Goal: Information Seeking & Learning: Learn about a topic

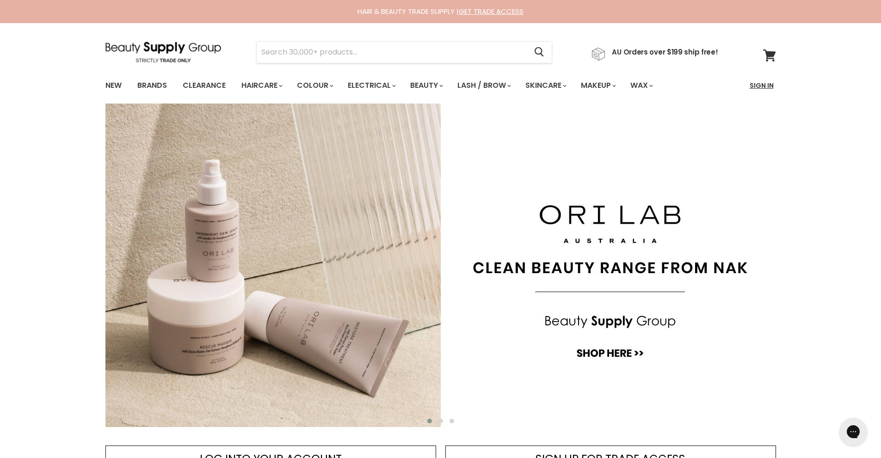
click at [754, 86] on link "Sign In" at bounding box center [761, 85] width 35 height 19
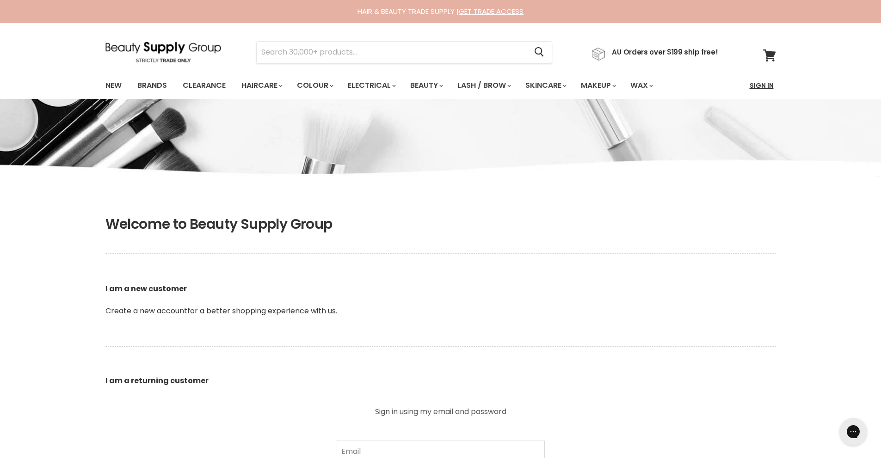
click at [754, 85] on link "Sign In" at bounding box center [761, 85] width 35 height 19
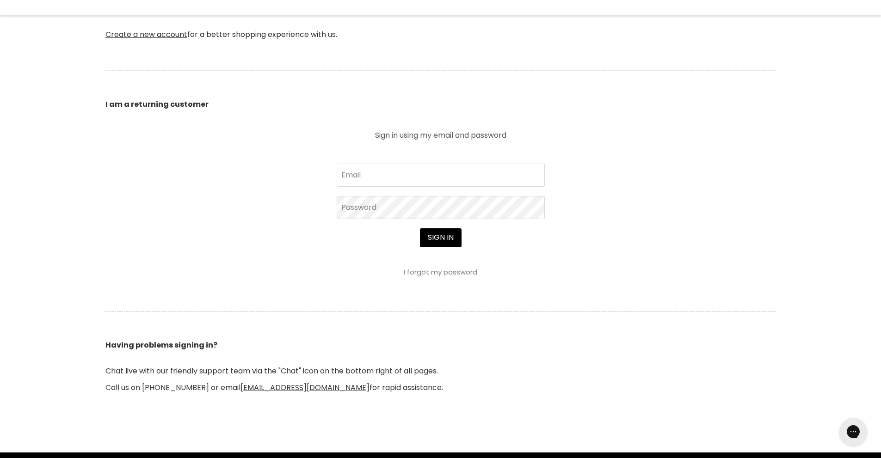
scroll to position [277, 0]
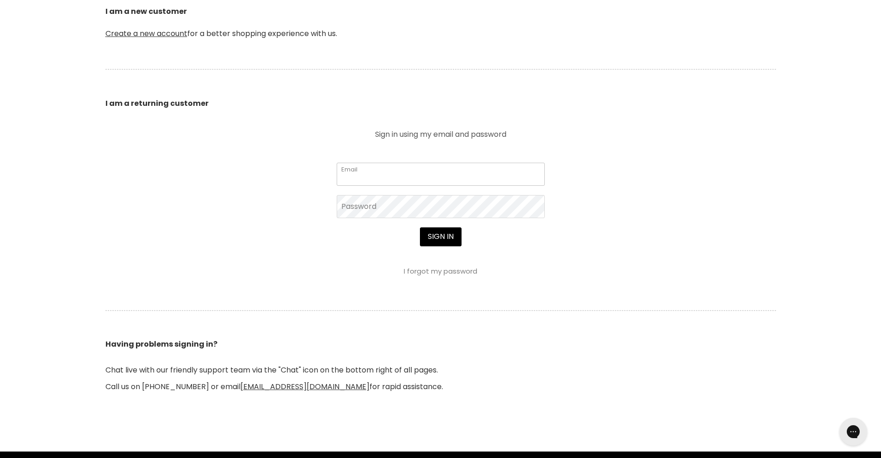
click at [363, 170] on input "Email" at bounding box center [441, 174] width 208 height 23
type input "angelaflower47@gmail.com"
click at [420, 228] on button "Sign in" at bounding box center [441, 237] width 42 height 18
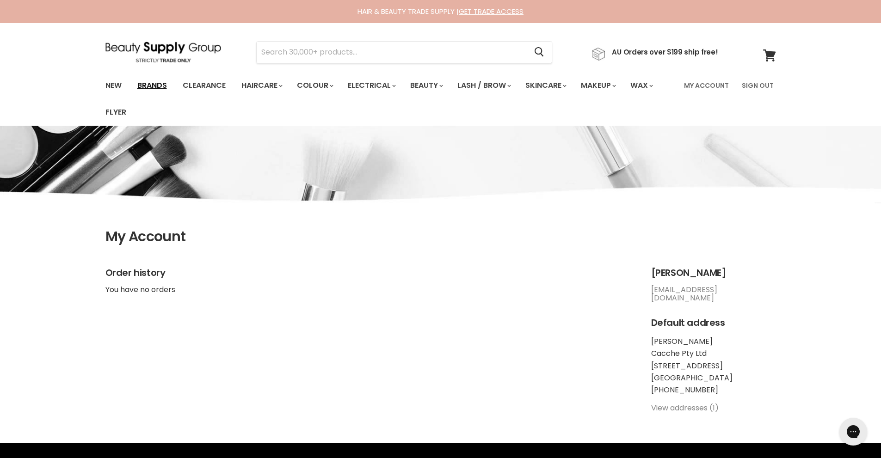
click at [156, 83] on link "Brands" at bounding box center [151, 85] width 43 height 19
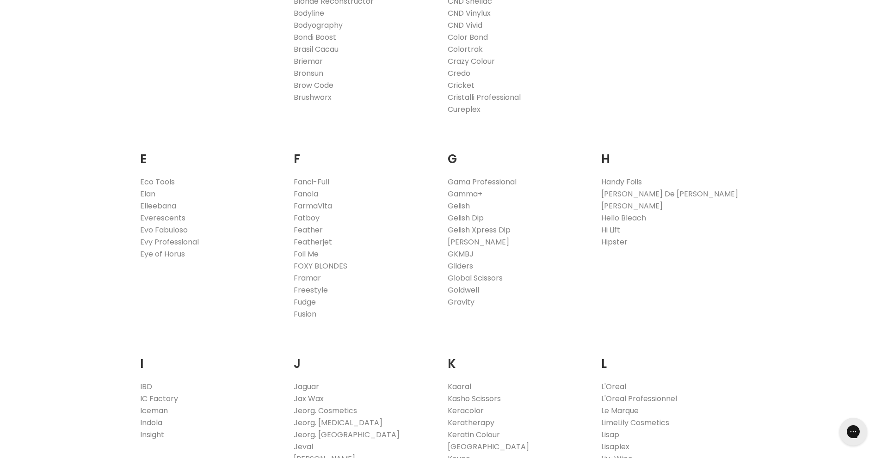
scroll to position [324, 0]
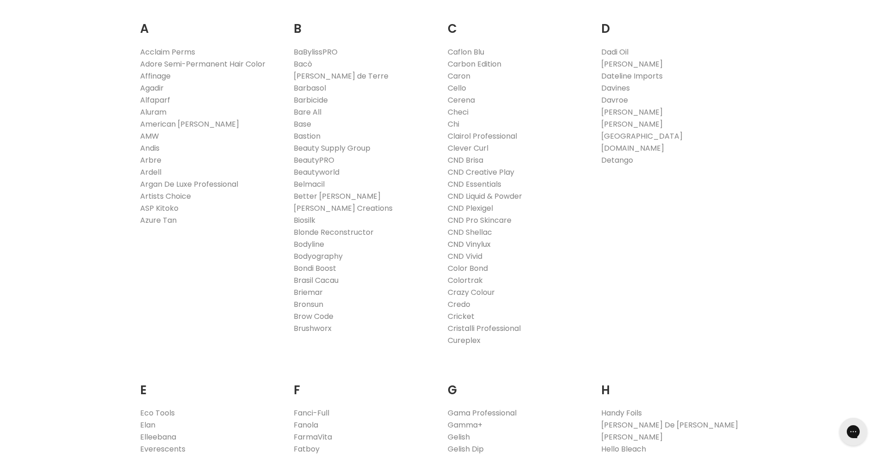
click at [474, 245] on link "CND Vinylux" at bounding box center [469, 244] width 43 height 11
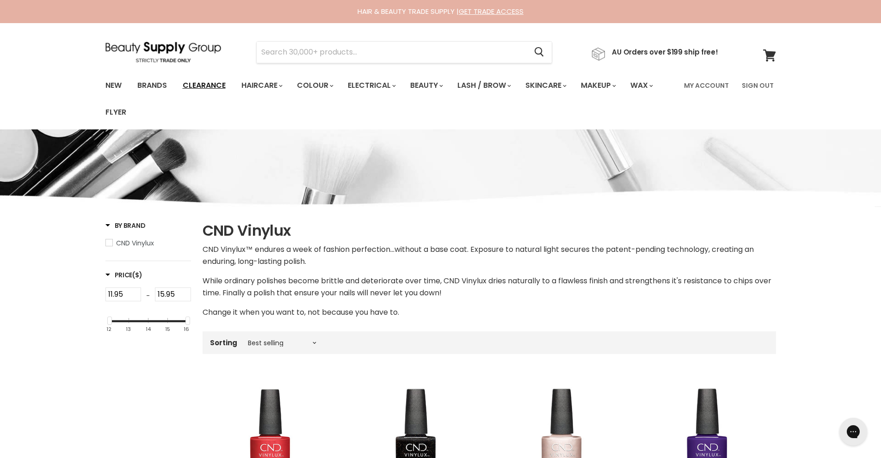
click at [207, 83] on link "Clearance" at bounding box center [204, 85] width 57 height 19
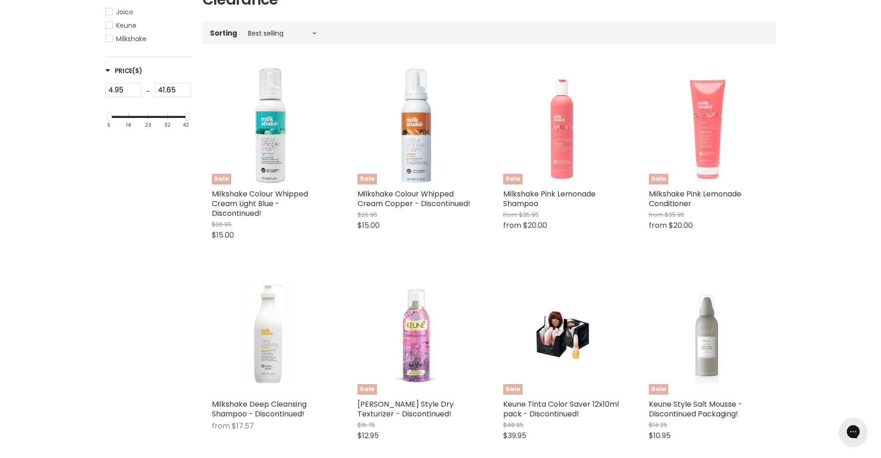
scroll to position [46, 0]
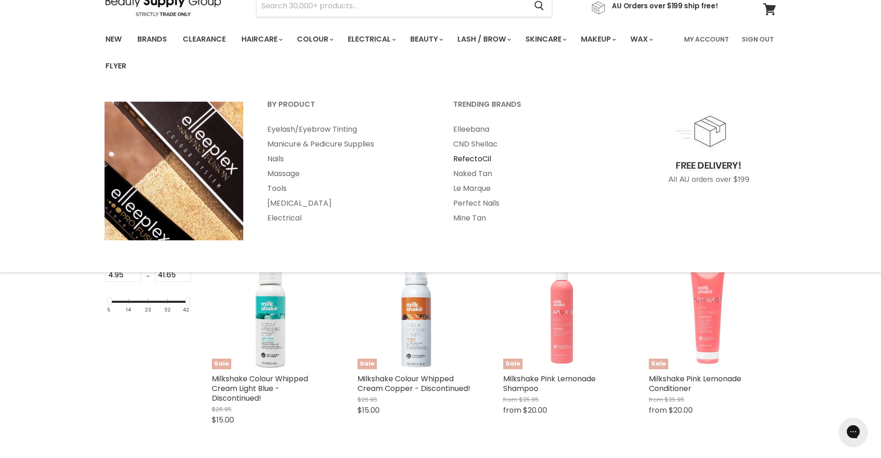
click at [481, 161] on link "RefectoCil" at bounding box center [534, 159] width 184 height 15
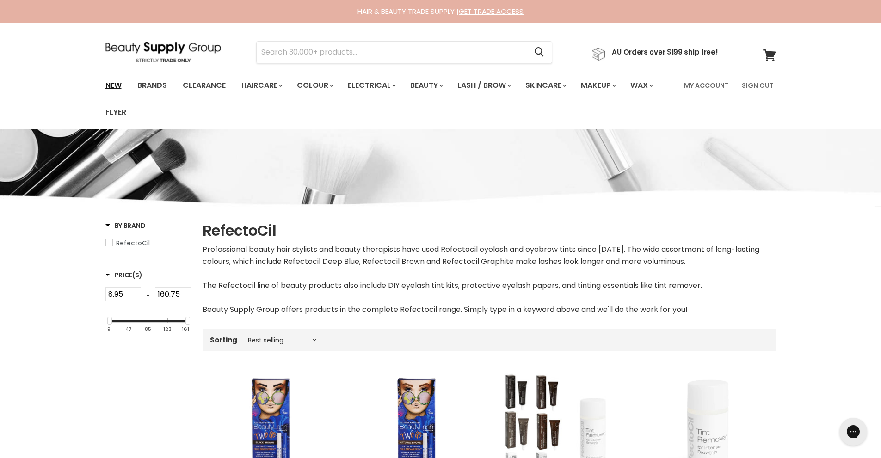
click at [111, 86] on link "New" at bounding box center [113, 85] width 30 height 19
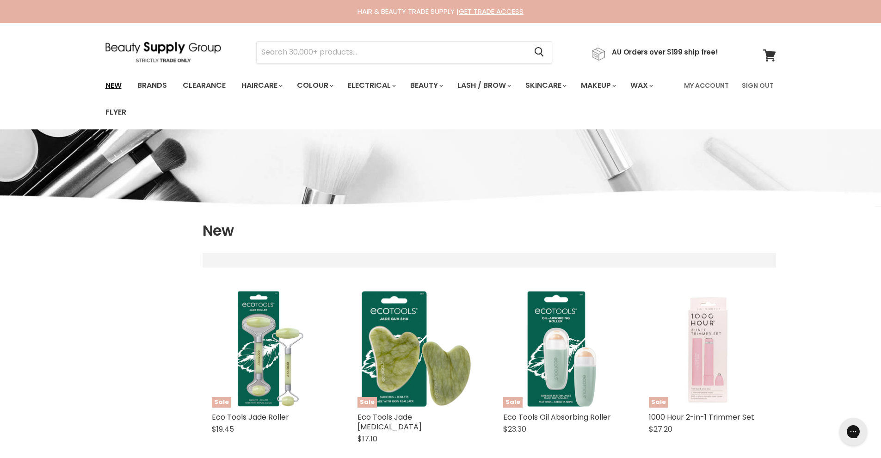
select select "created-descending"
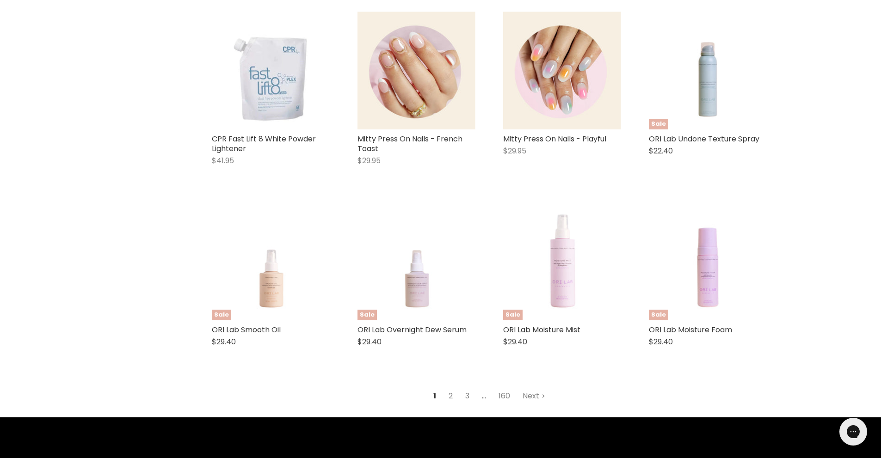
scroll to position [2266, 0]
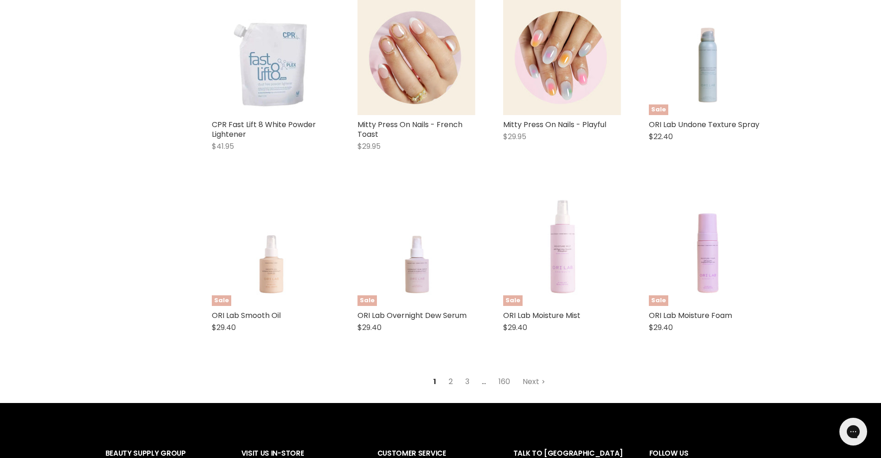
click at [449, 374] on link "2" at bounding box center [450, 382] width 14 height 17
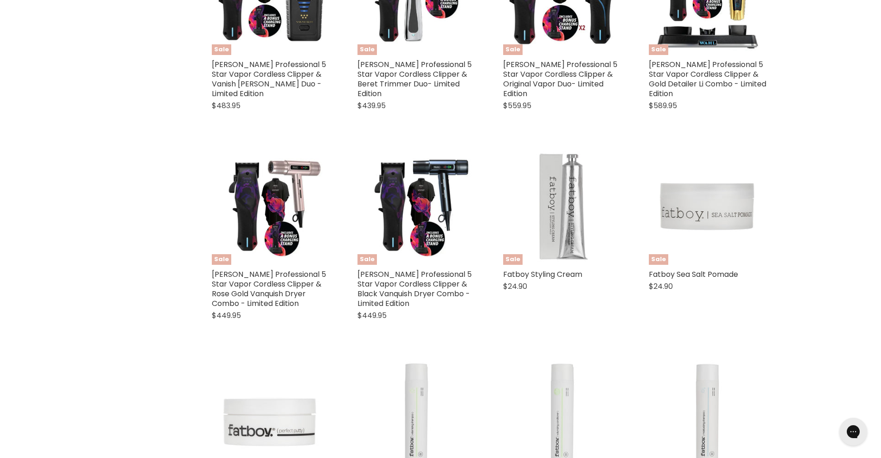
select select "created-descending"
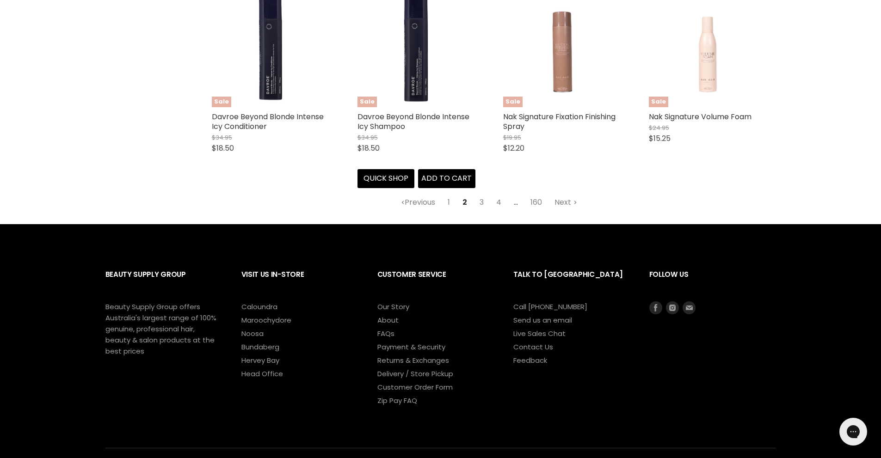
scroll to position [2485, 0]
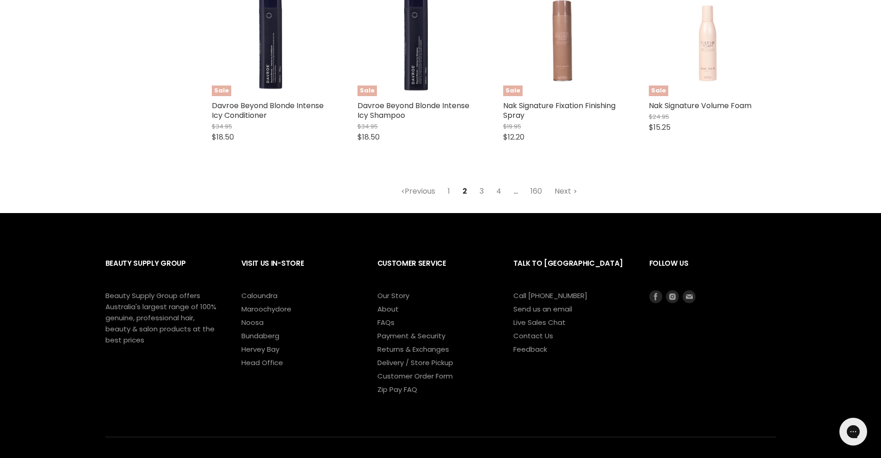
click at [484, 193] on link "3" at bounding box center [481, 191] width 14 height 17
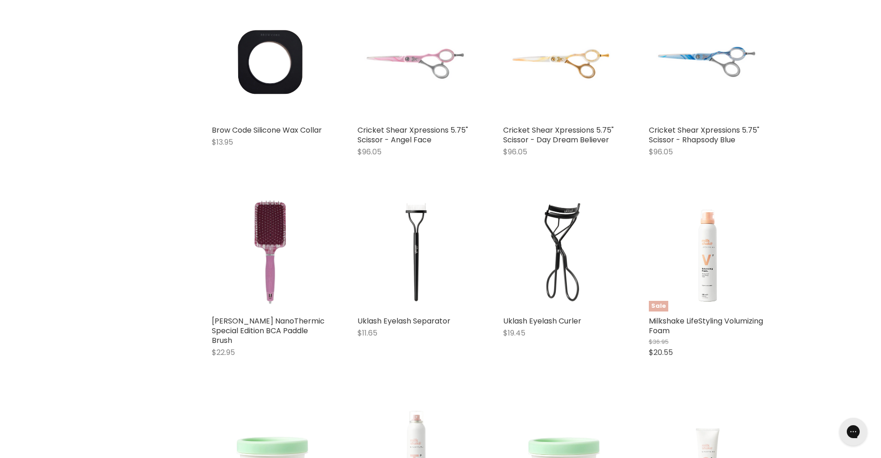
select select "created-descending"
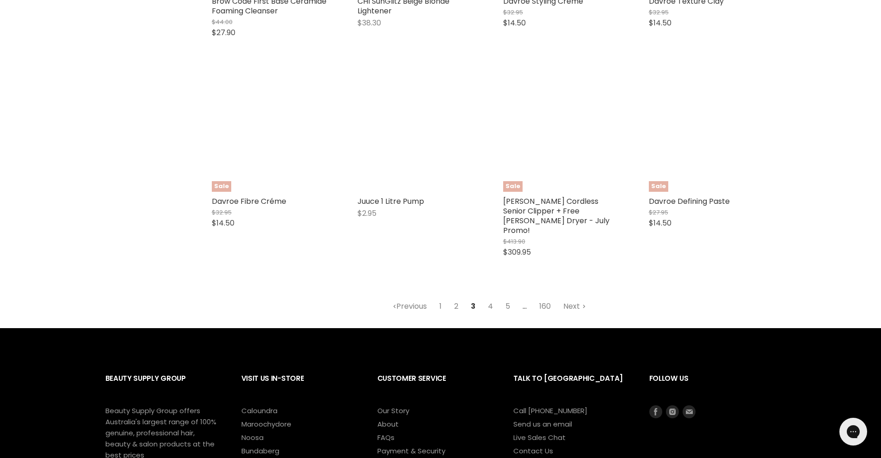
scroll to position [2439, 0]
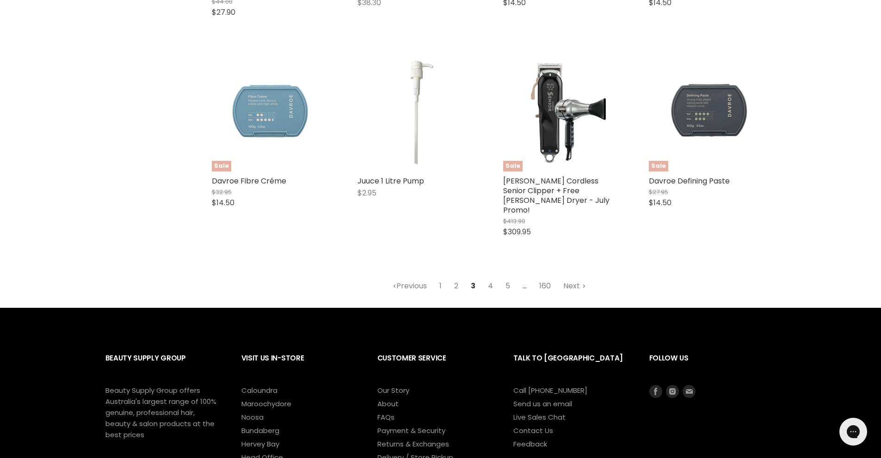
click at [490, 278] on link "4" at bounding box center [490, 286] width 15 height 17
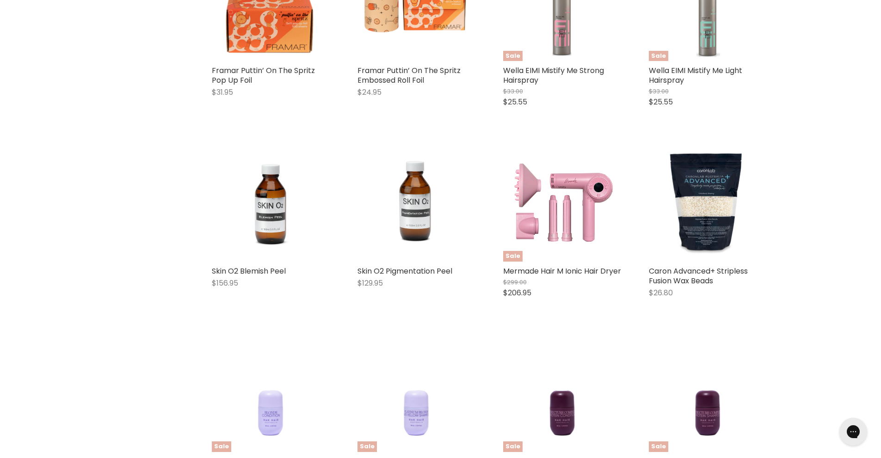
select select "created-descending"
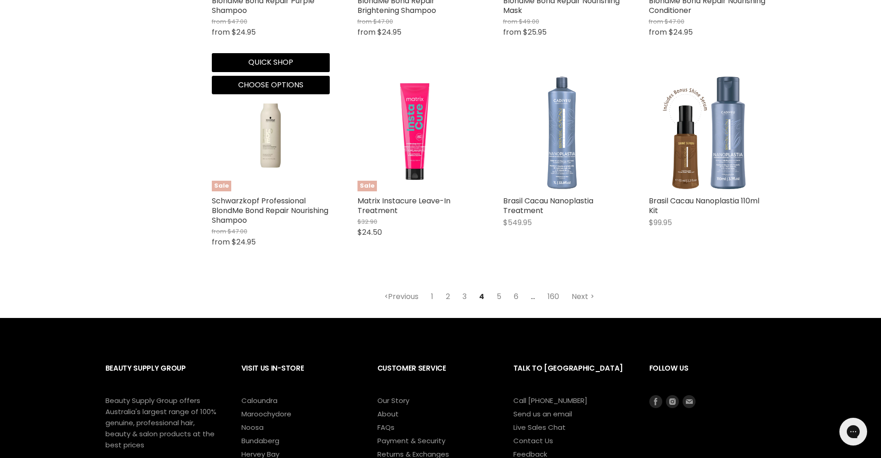
scroll to position [2439, 0]
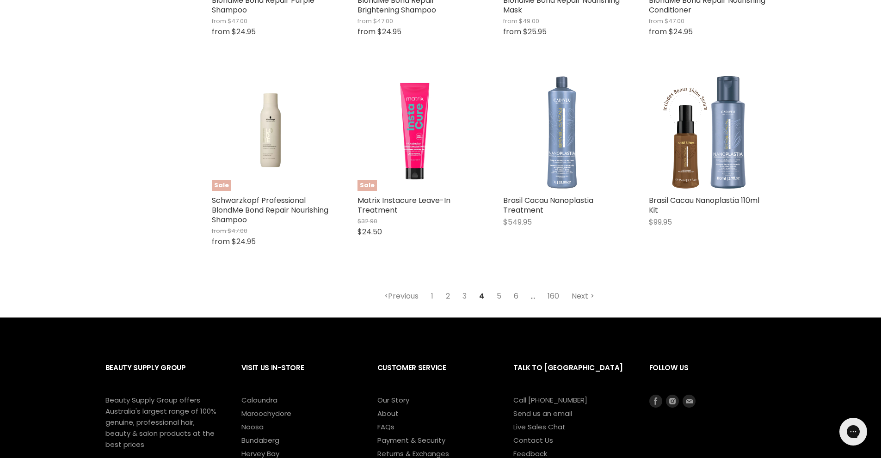
click at [579, 288] on link "Next" at bounding box center [582, 296] width 33 height 17
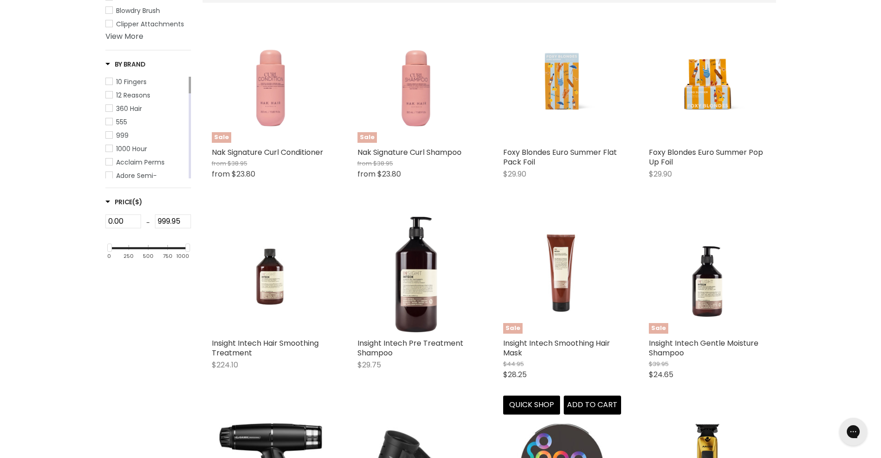
scroll to position [265, 0]
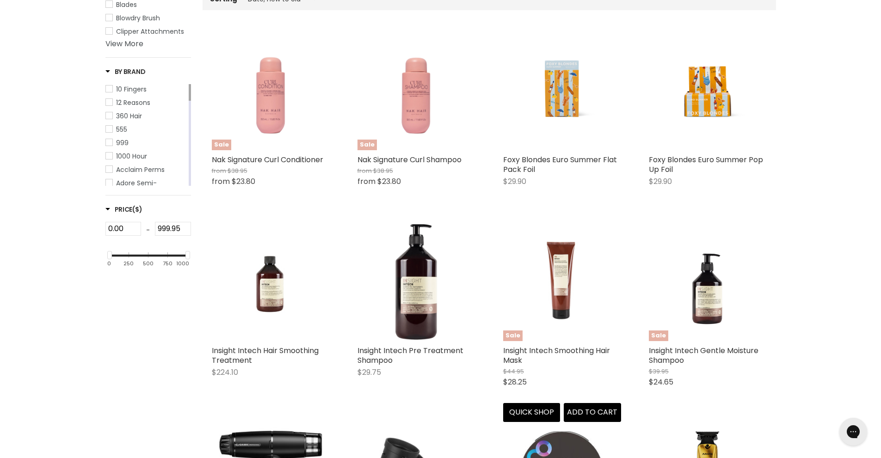
select select "created-descending"
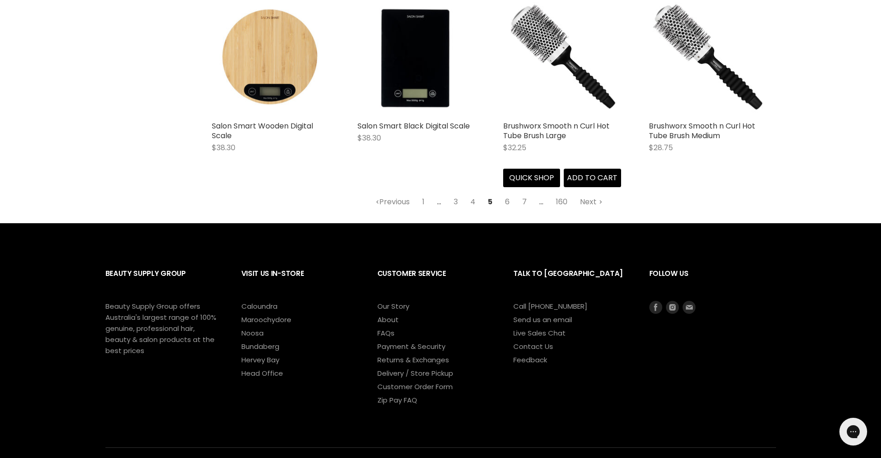
scroll to position [2439, 0]
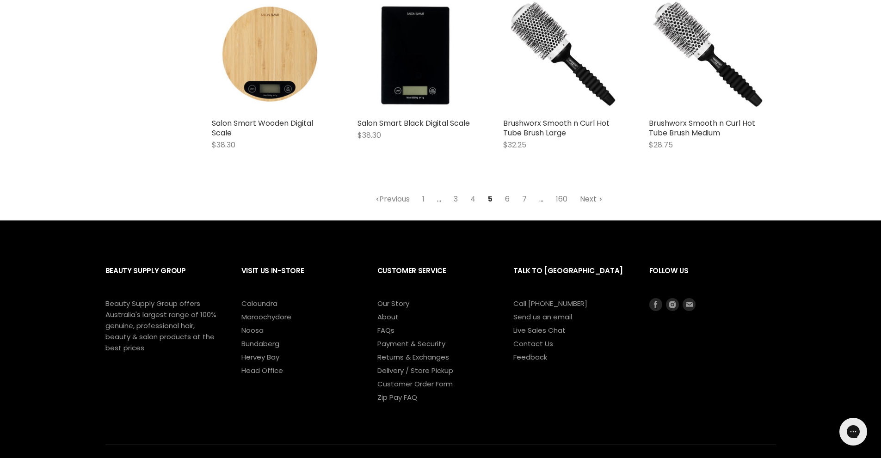
click at [587, 191] on link "Next" at bounding box center [591, 199] width 33 height 17
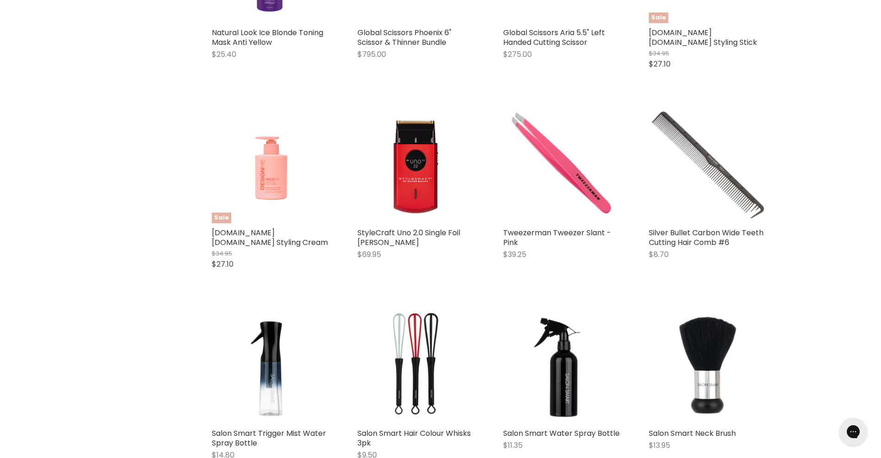
select select "created-descending"
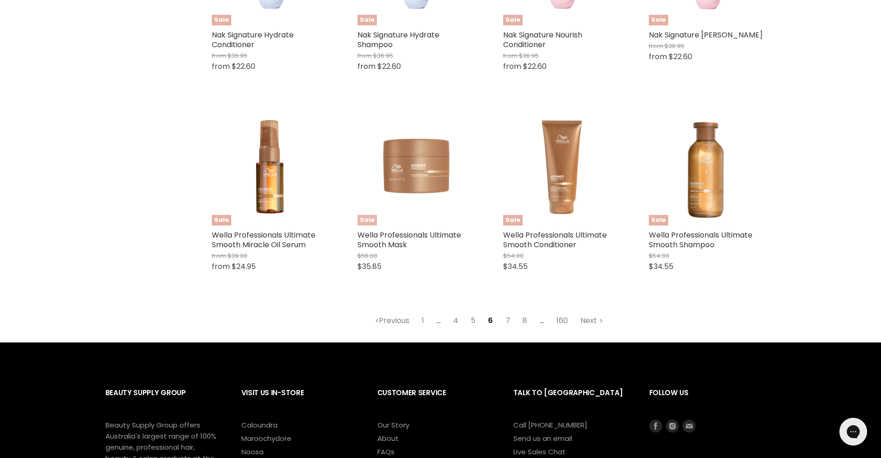
scroll to position [2485, 0]
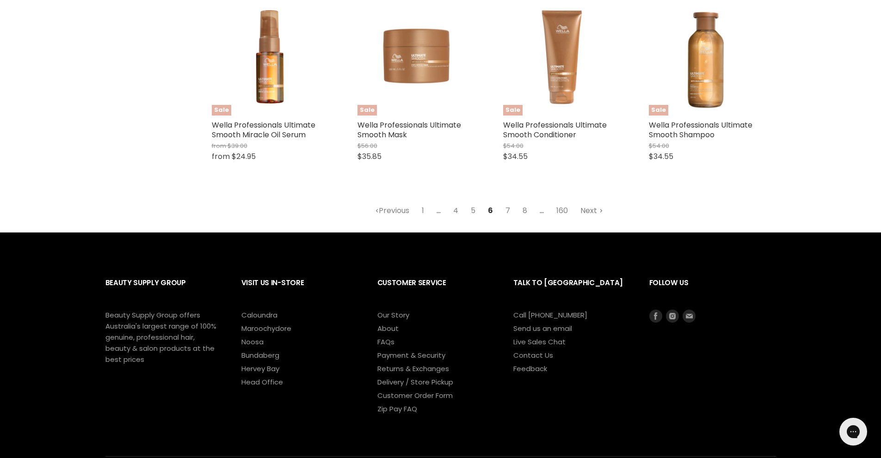
click at [586, 212] on link "Next" at bounding box center [591, 211] width 33 height 17
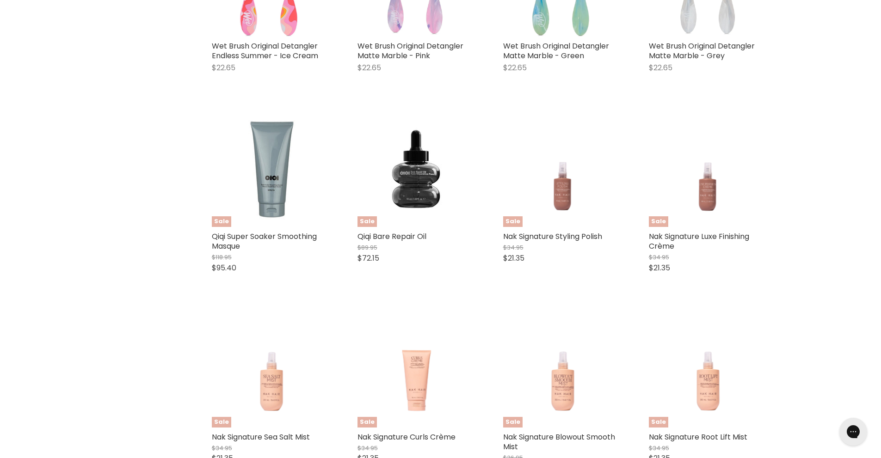
select select "created-descending"
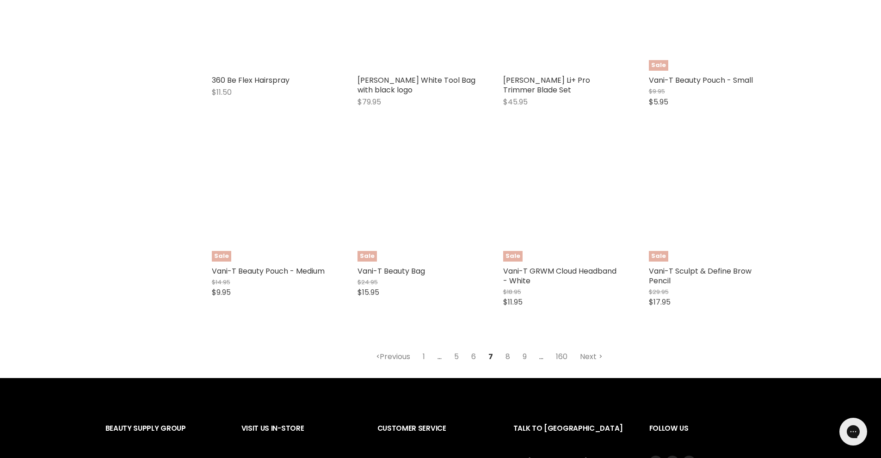
scroll to position [2485, 0]
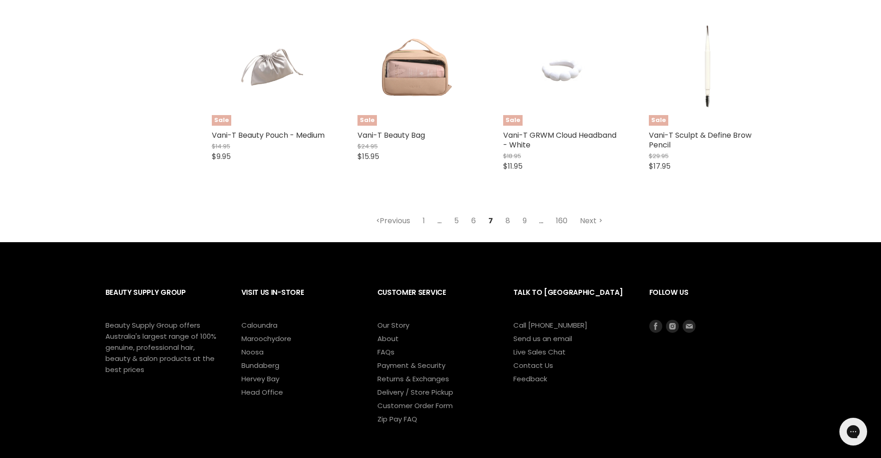
click at [561, 219] on link "160" at bounding box center [562, 221] width 22 height 17
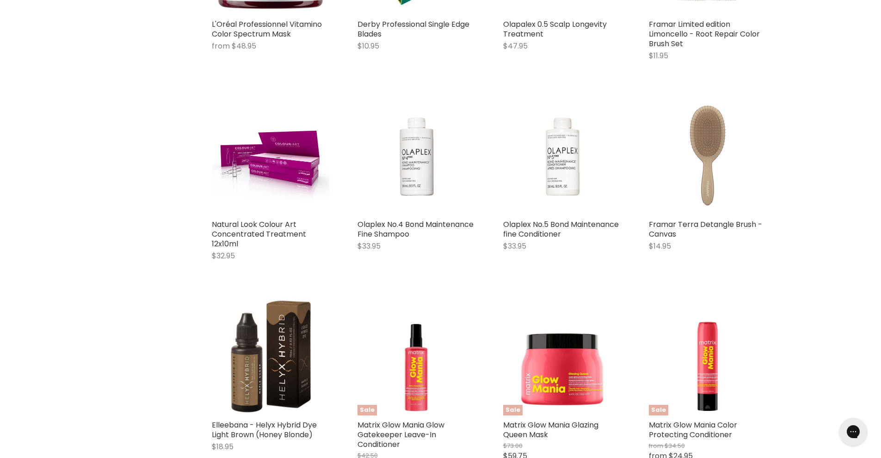
select select "created-descending"
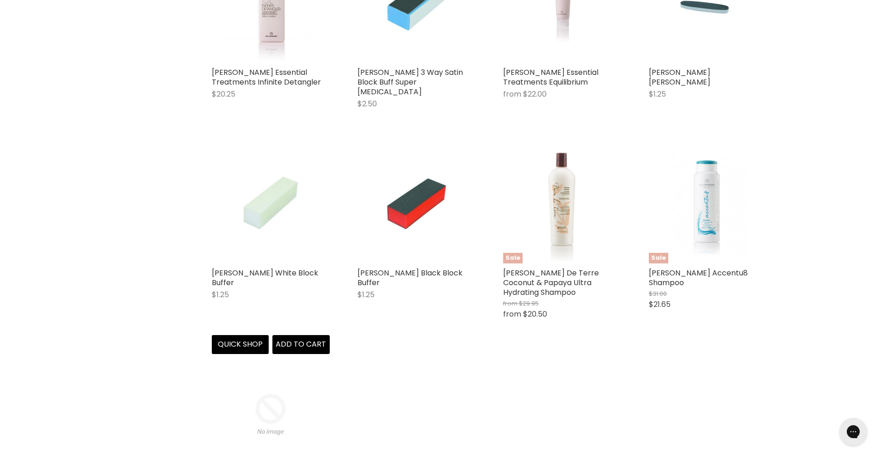
scroll to position [1098, 0]
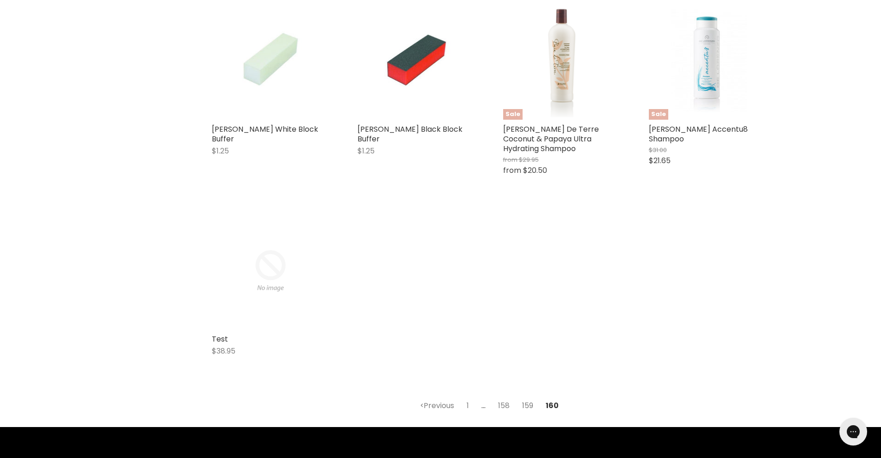
click at [530, 398] on link "159" at bounding box center [527, 406] width 21 height 17
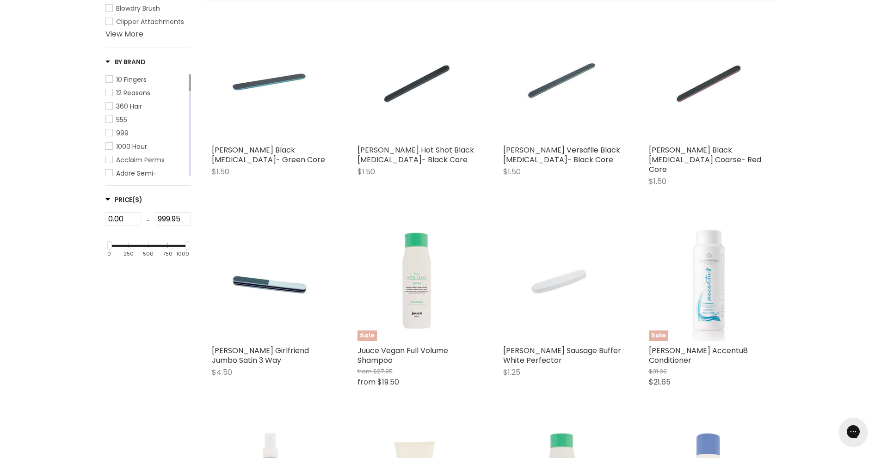
scroll to position [265, 0]
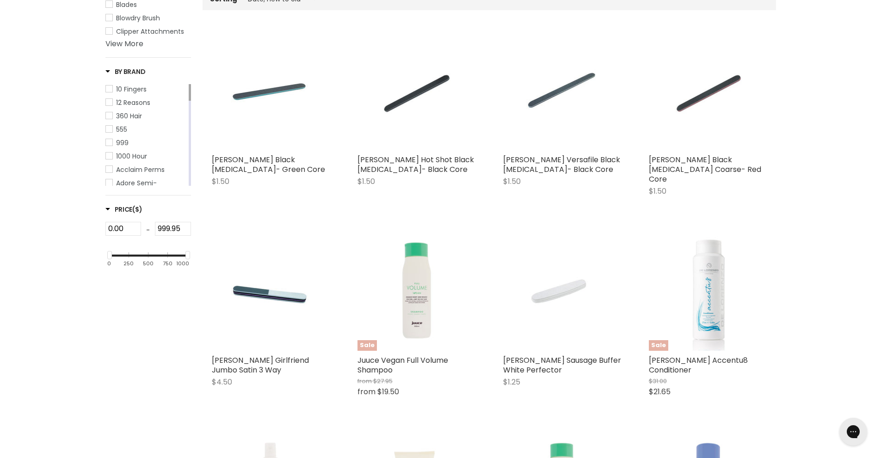
select select "created-descending"
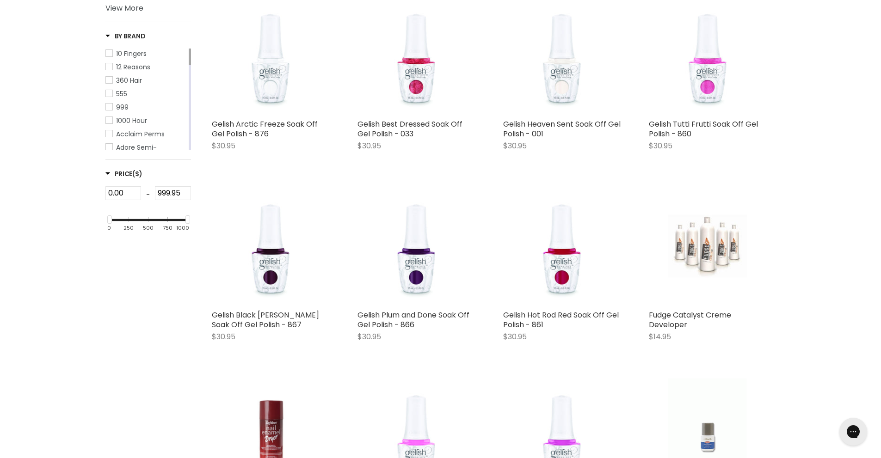
scroll to position [312, 0]
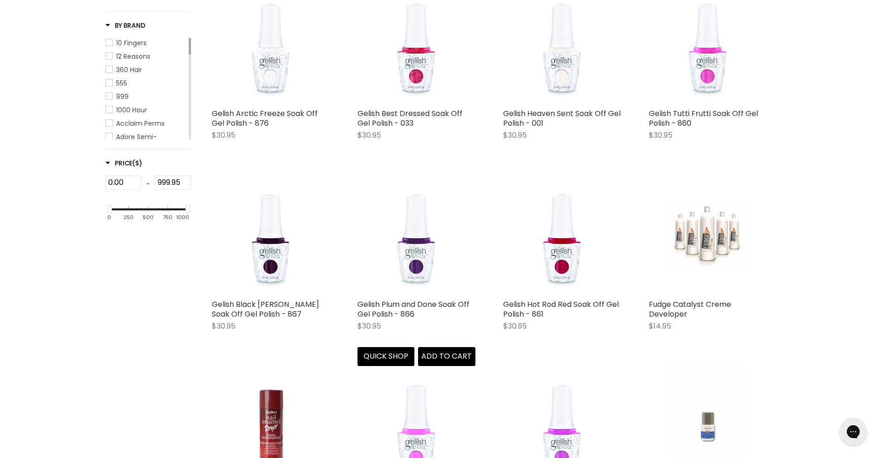
click at [422, 270] on img "Main content" at bounding box center [416, 236] width 51 height 118
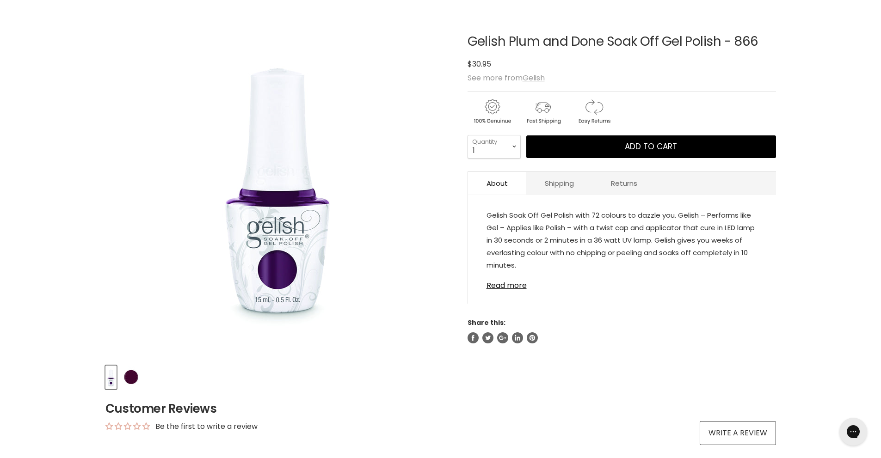
scroll to position [139, 0]
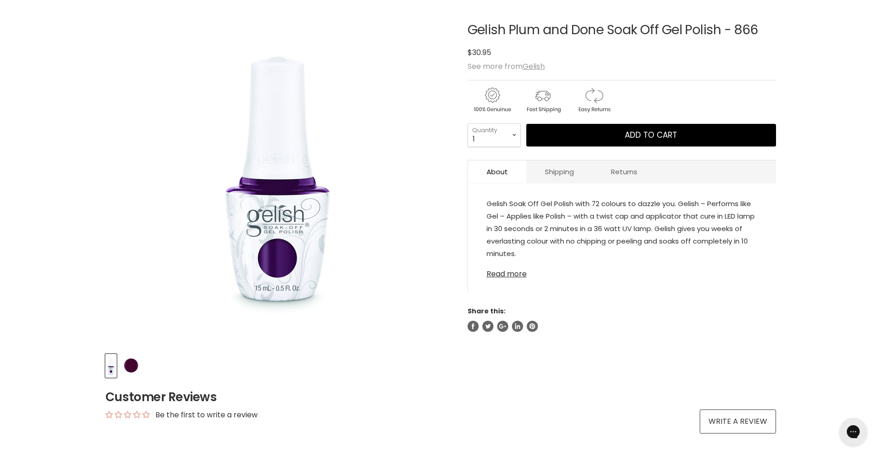
click at [508, 276] on link "Read more" at bounding box center [621, 272] width 271 height 14
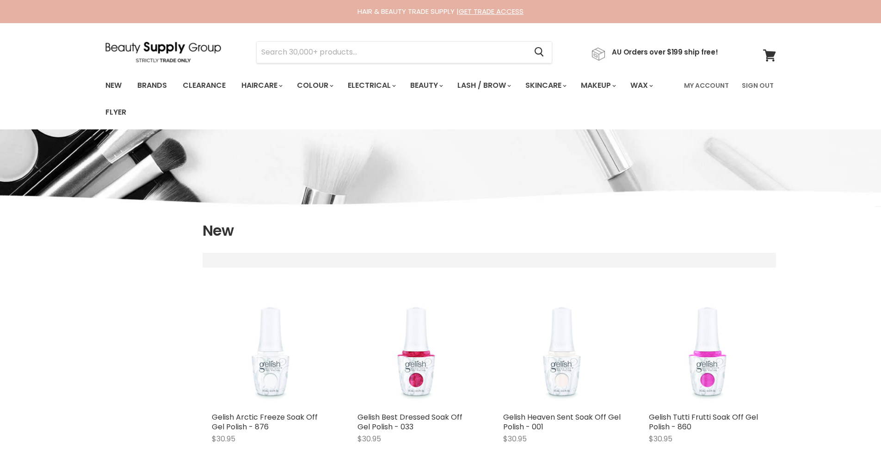
scroll to position [490, 0]
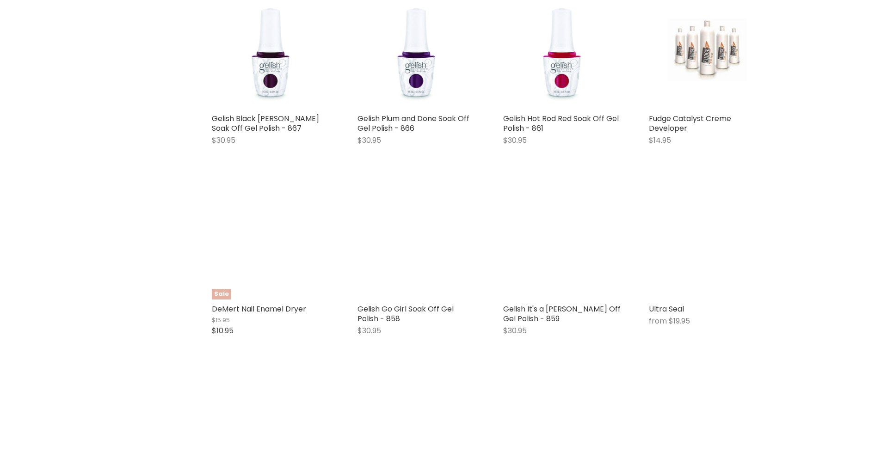
select select "created-descending"
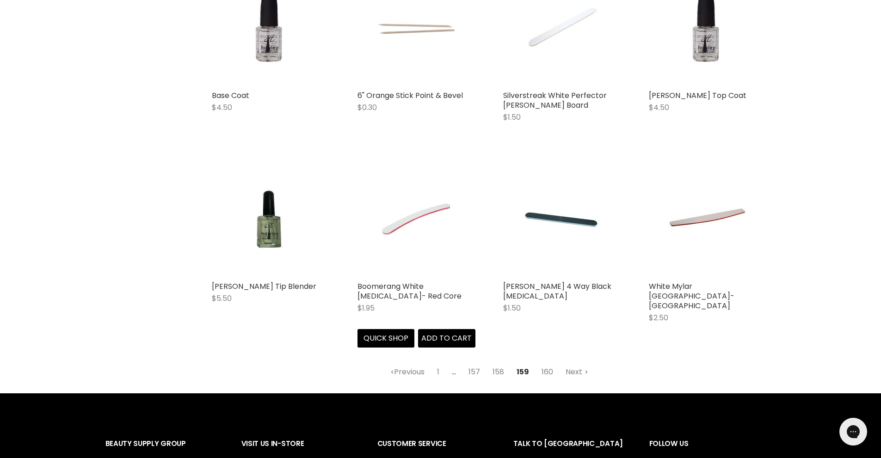
scroll to position [2312, 0]
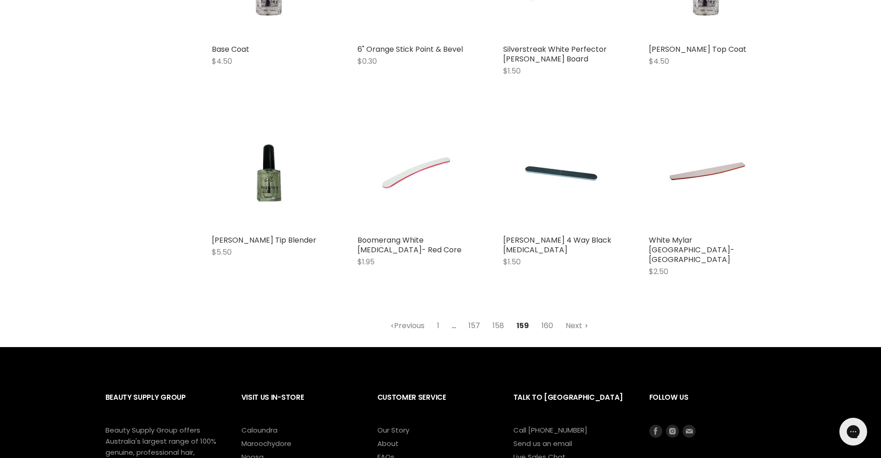
click at [475, 318] on link "157" at bounding box center [474, 326] width 22 height 17
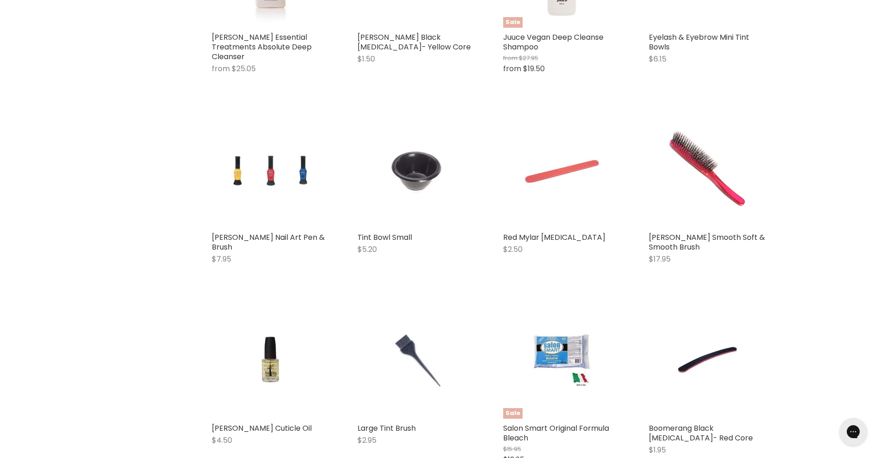
select select "created-descending"
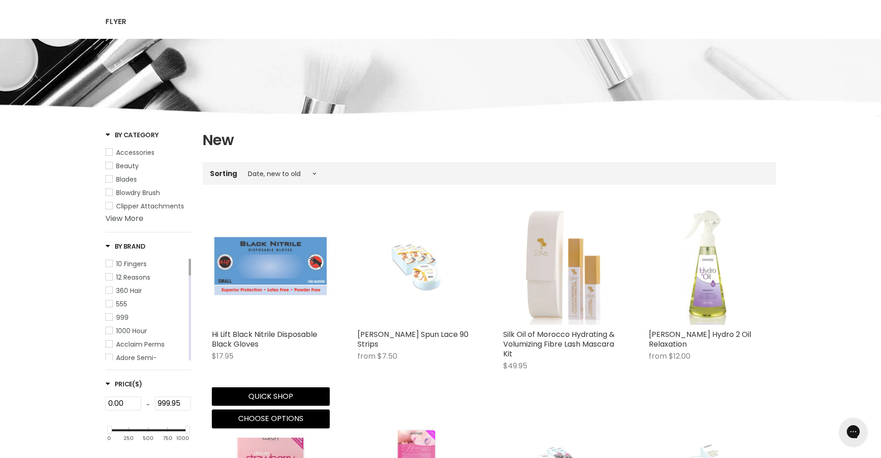
scroll to position [34, 0]
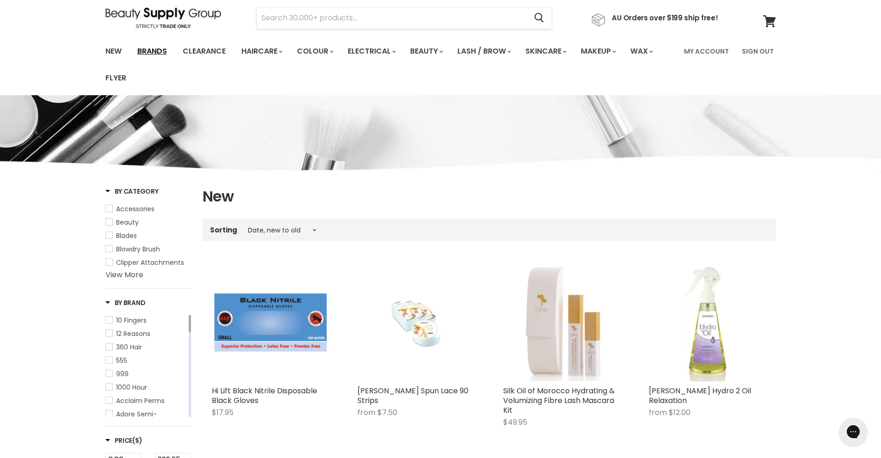
click at [154, 48] on link "Brands" at bounding box center [151, 51] width 43 height 19
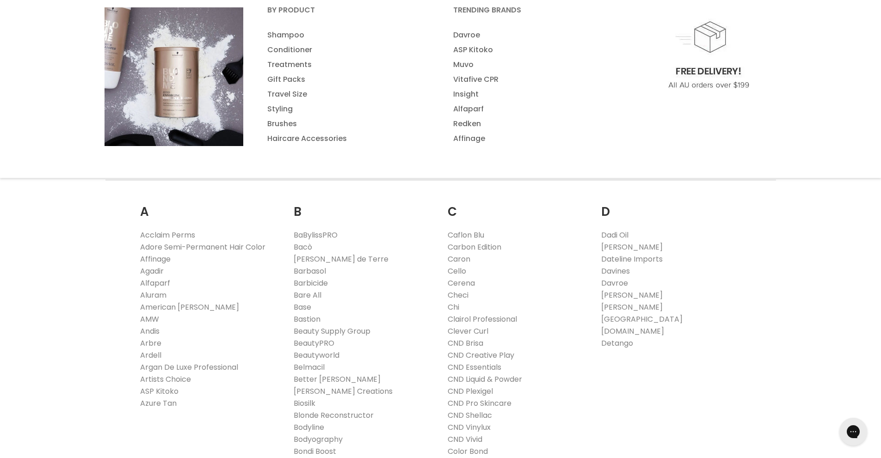
scroll to position [231, 0]
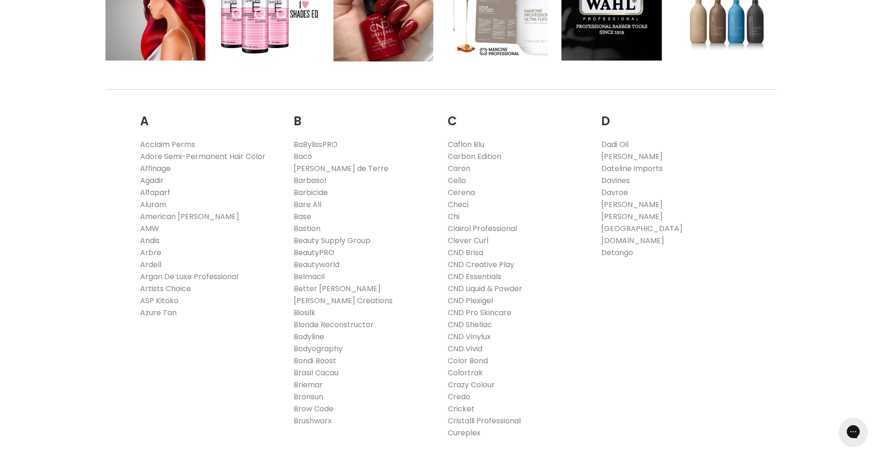
click at [324, 252] on link "BeautyPRO" at bounding box center [314, 252] width 41 height 11
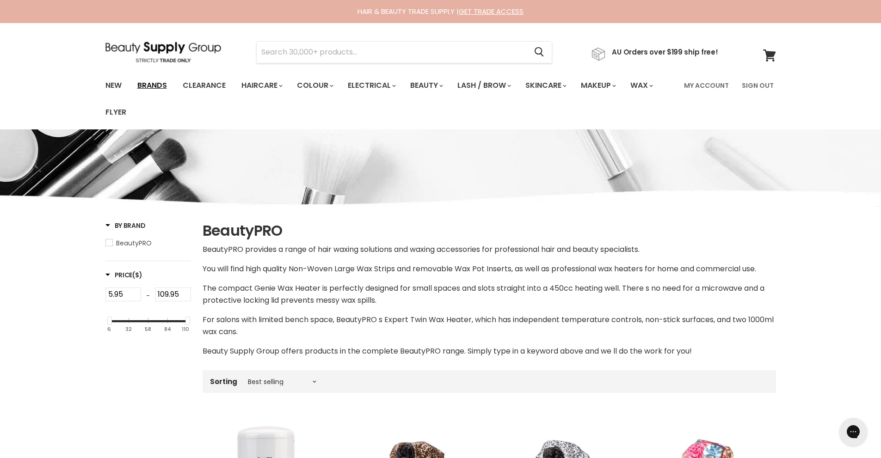
click at [163, 86] on link "Brands" at bounding box center [151, 85] width 43 height 19
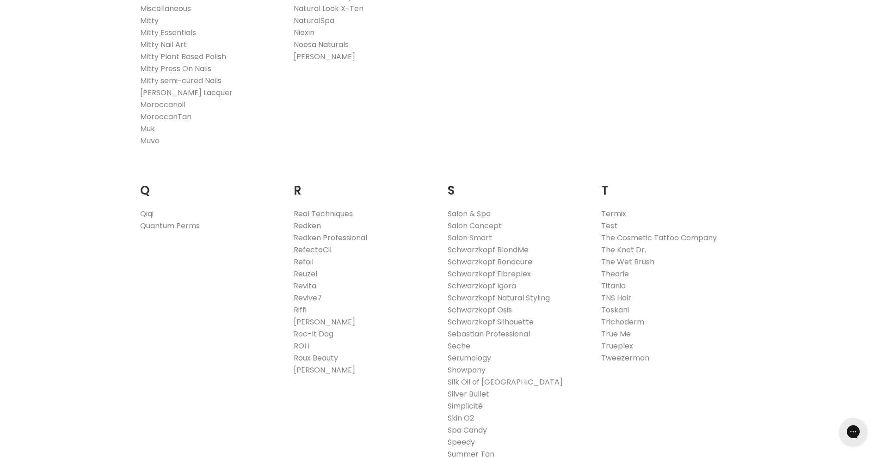
scroll to position [1341, 0]
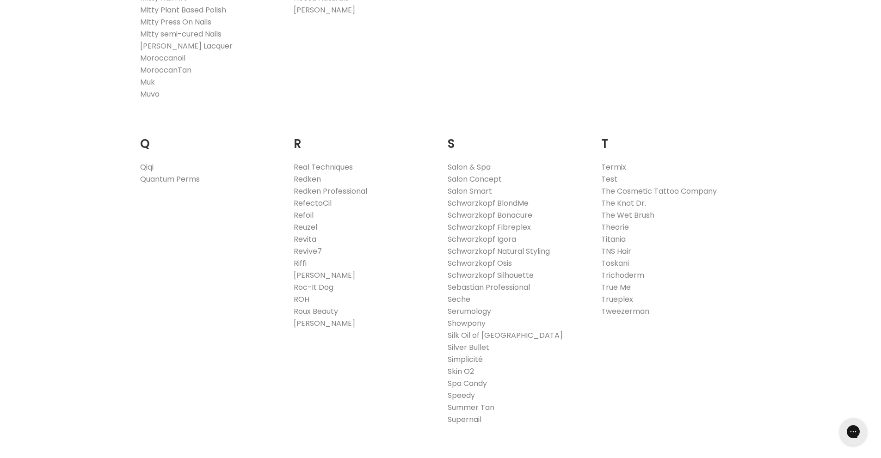
click at [455, 373] on link "Skin O2" at bounding box center [461, 371] width 26 height 11
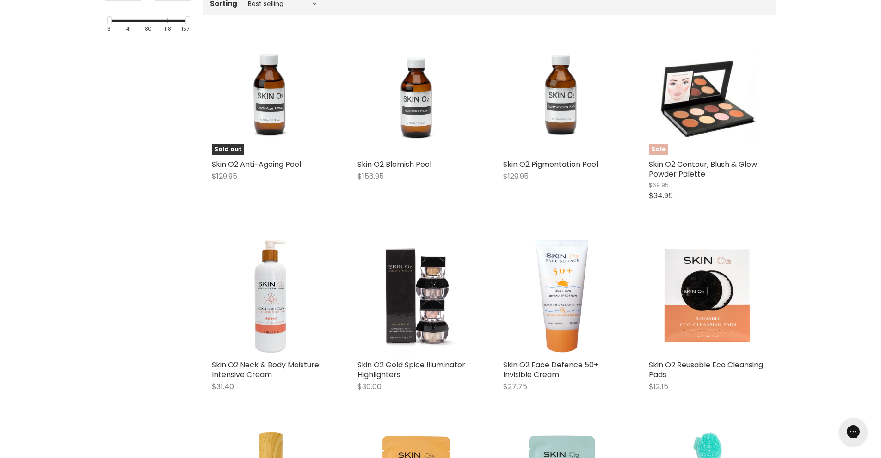
scroll to position [300, 0]
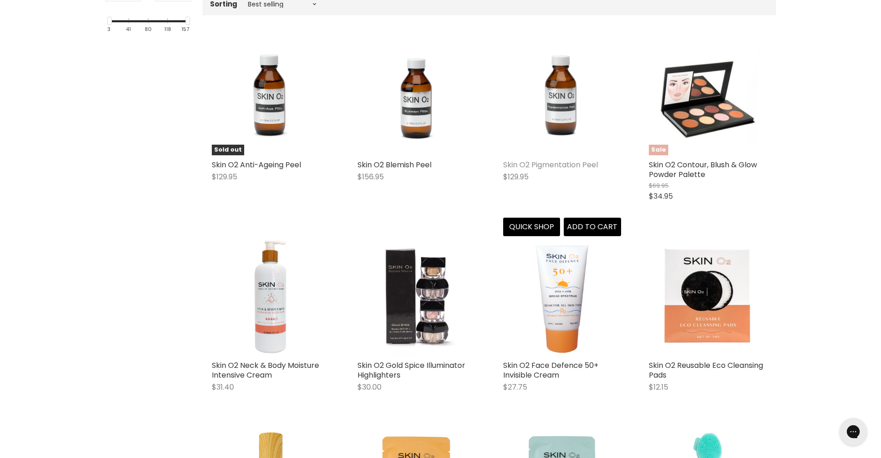
click at [570, 162] on link "Skin O2 Pigmentation Peel" at bounding box center [550, 165] width 95 height 11
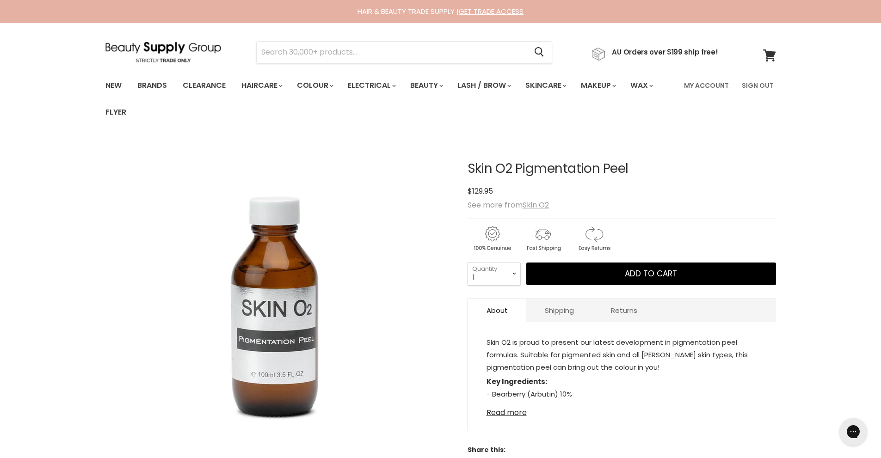
click at [517, 412] on link "Read more" at bounding box center [621, 410] width 271 height 14
